Goal: Task Accomplishment & Management: Use online tool/utility

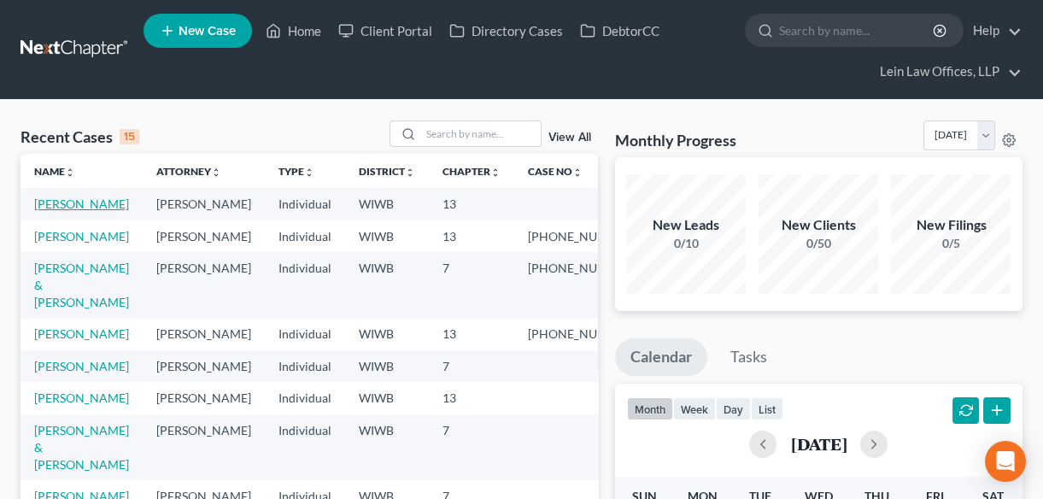
click at [78, 202] on link "[PERSON_NAME]" at bounding box center [81, 203] width 95 height 15
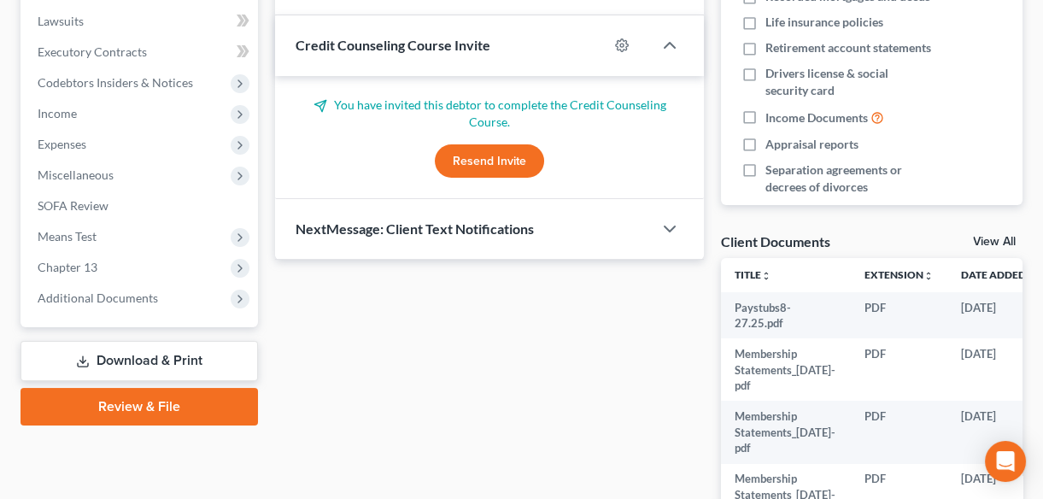
scroll to position [621, 0]
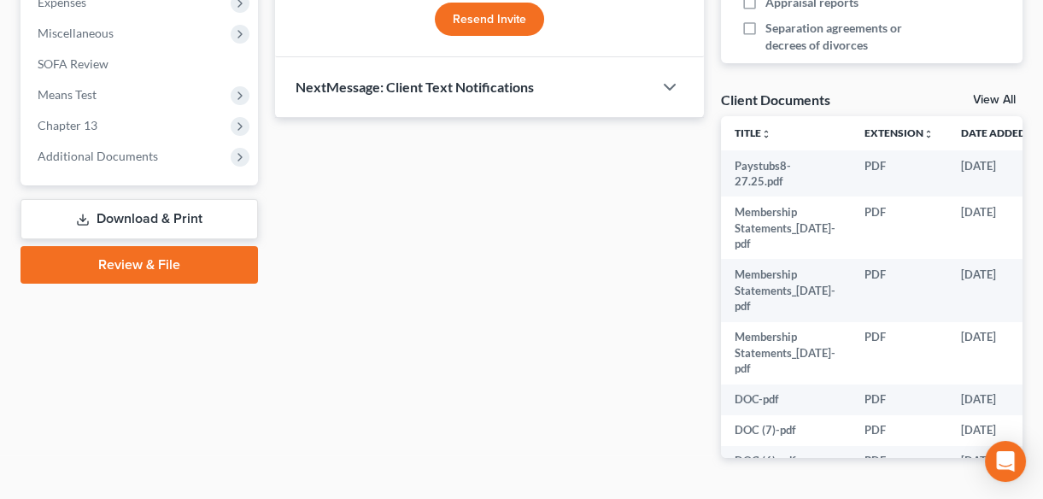
click at [136, 264] on link "Review & File" at bounding box center [138, 265] width 237 height 38
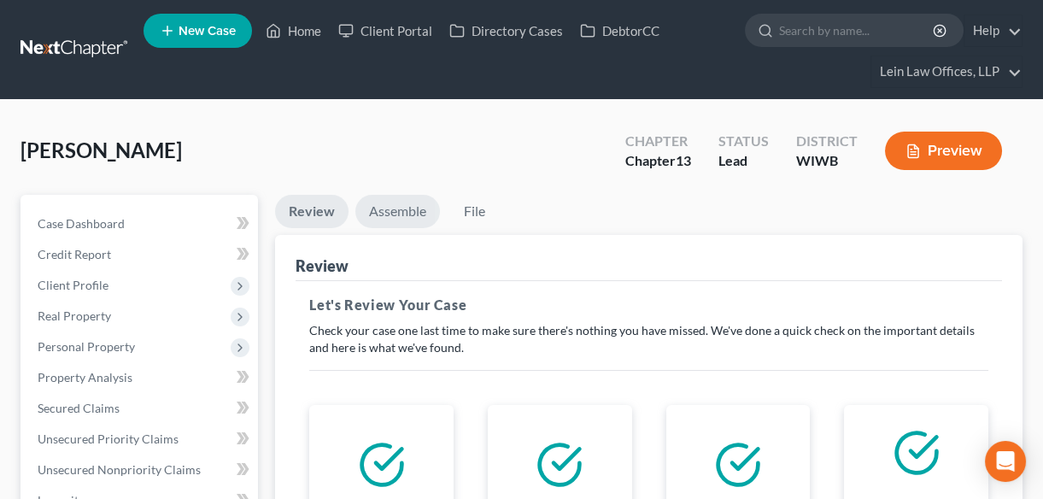
click at [385, 207] on link "Assemble" at bounding box center [397, 211] width 85 height 33
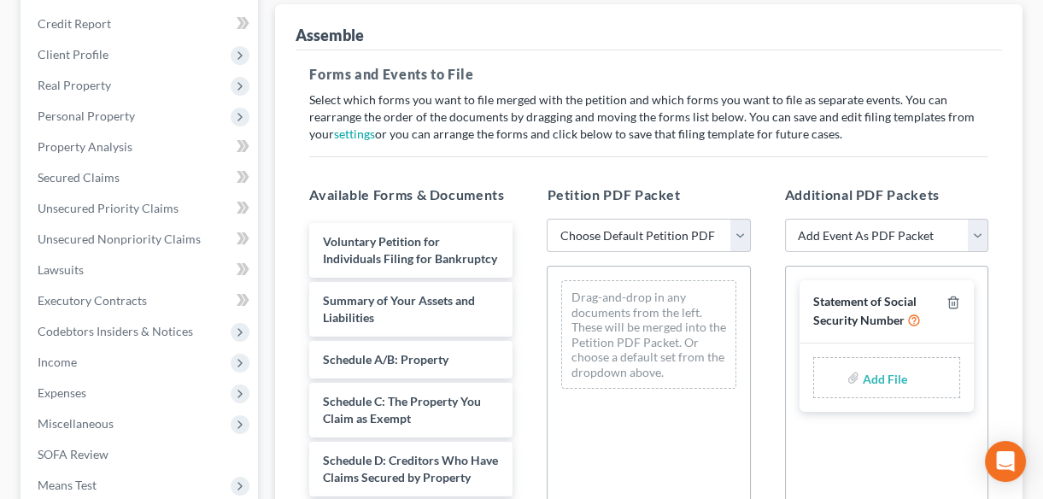
scroll to position [310, 0]
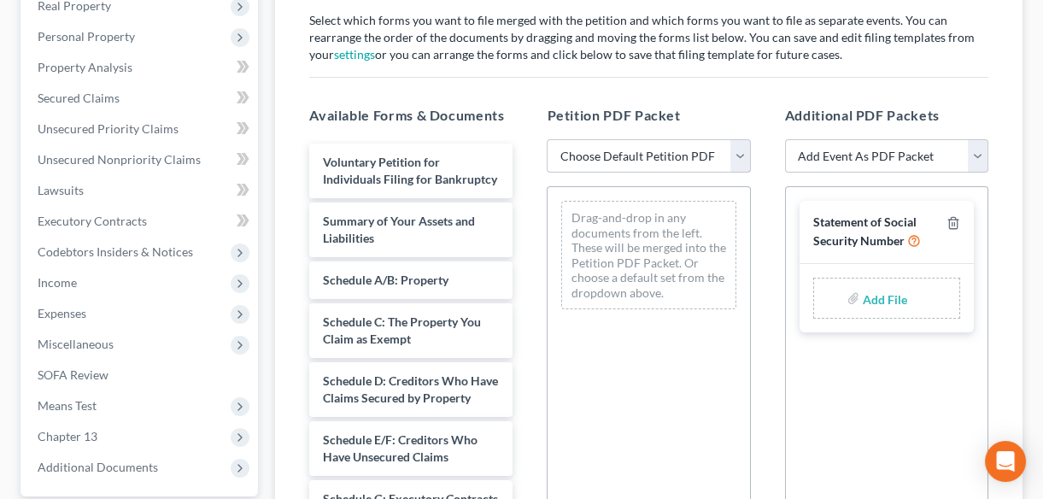
click at [738, 153] on select "Choose Default Petition PDF Packet Emergency Filing (Voluntary Petition and Cre…" at bounding box center [647, 156] width 203 height 34
select select "1"
click at [546, 139] on select "Choose Default Petition PDF Packet Emergency Filing (Voluntary Petition and Cre…" at bounding box center [647, 156] width 203 height 34
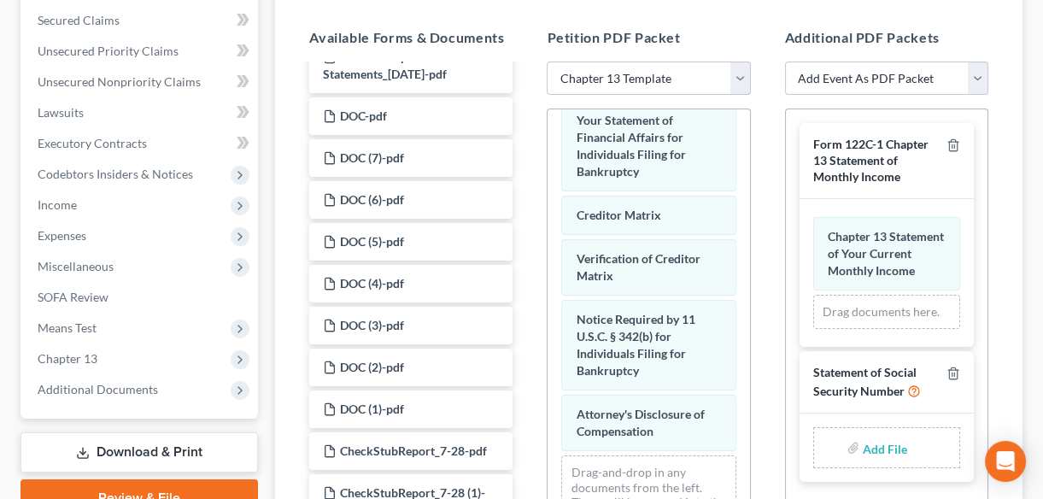
scroll to position [0, 0]
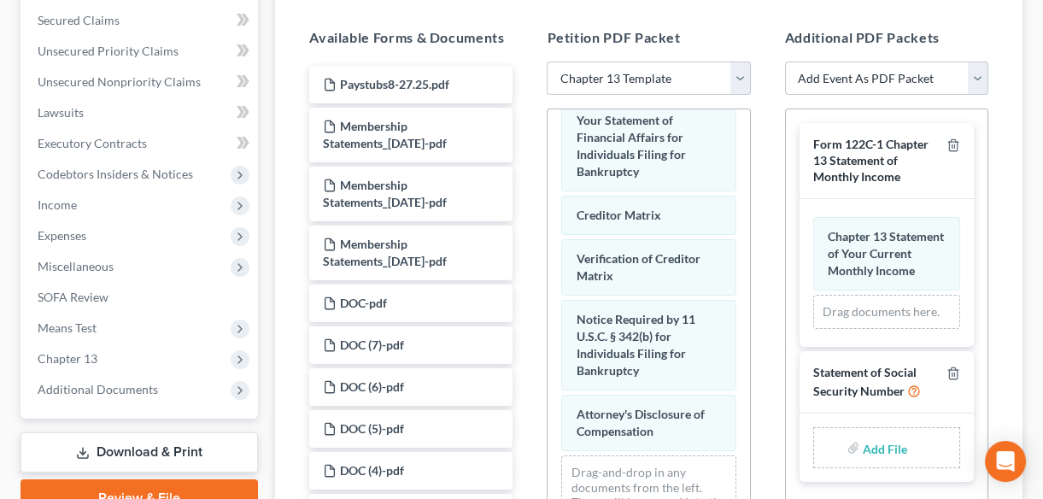
click at [130, 453] on link "Download & Print" at bounding box center [138, 452] width 237 height 40
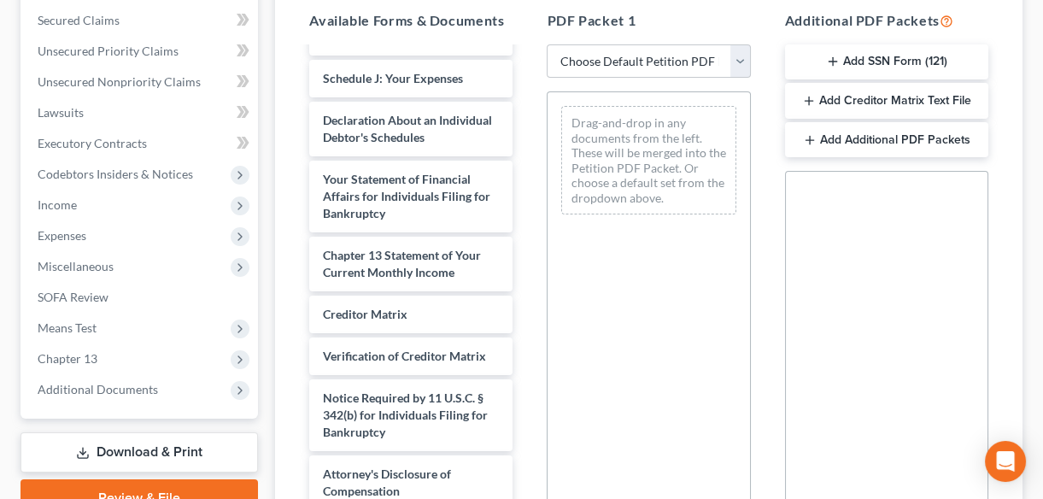
scroll to position [2335, 0]
